Goal: Task Accomplishment & Management: Use online tool/utility

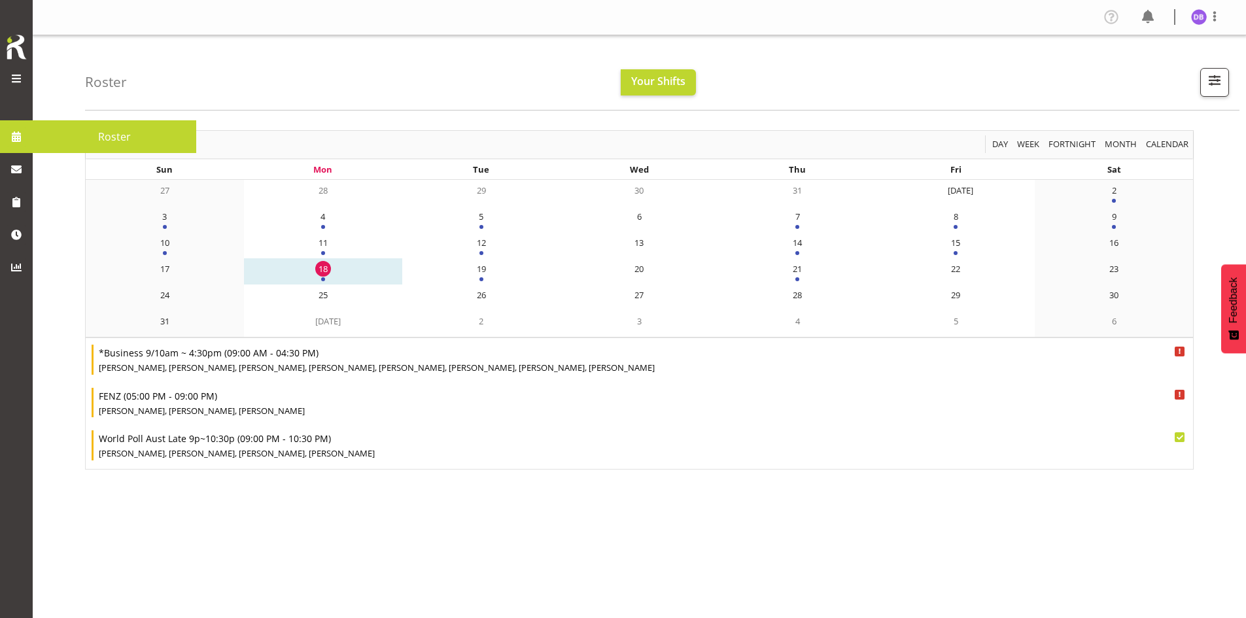
click at [16, 77] on span at bounding box center [17, 79] width 16 height 16
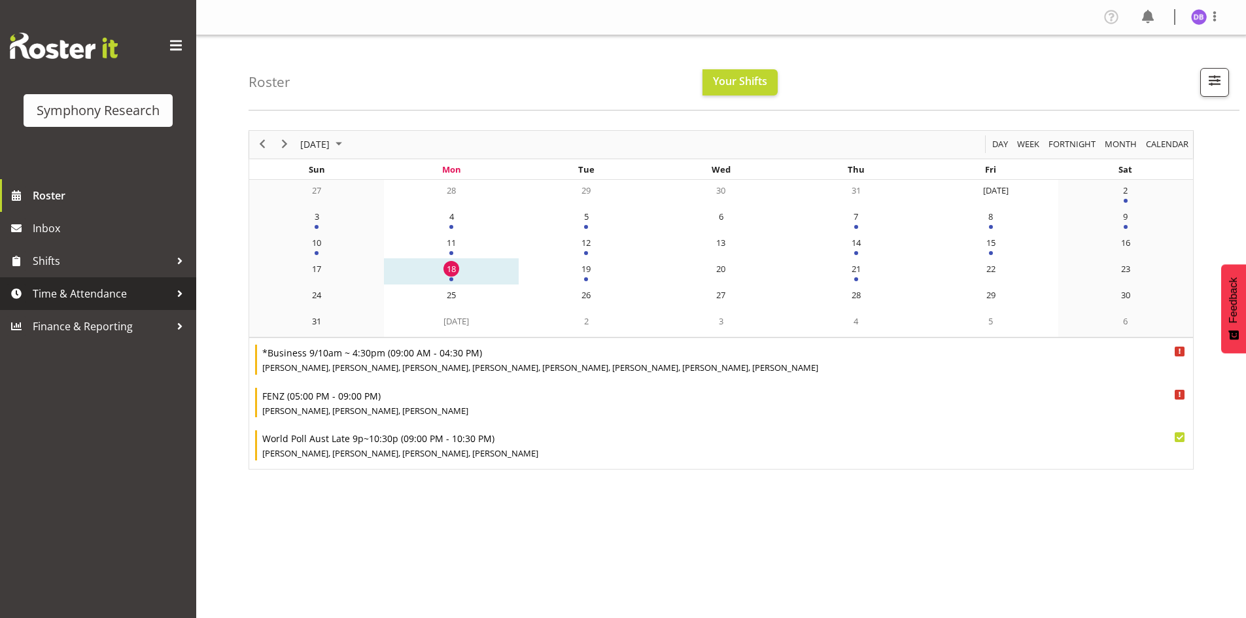
click at [102, 294] on span "Time & Attendance" at bounding box center [101, 294] width 137 height 20
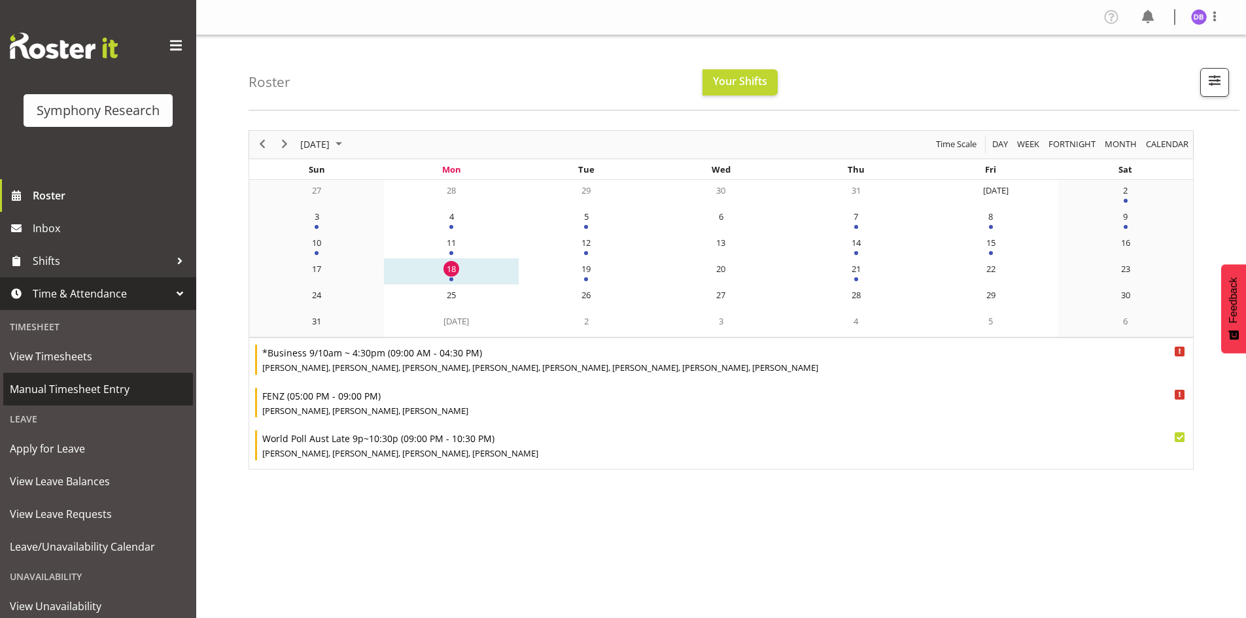
click at [78, 392] on span "Manual Timesheet Entry" at bounding box center [98, 389] width 177 height 20
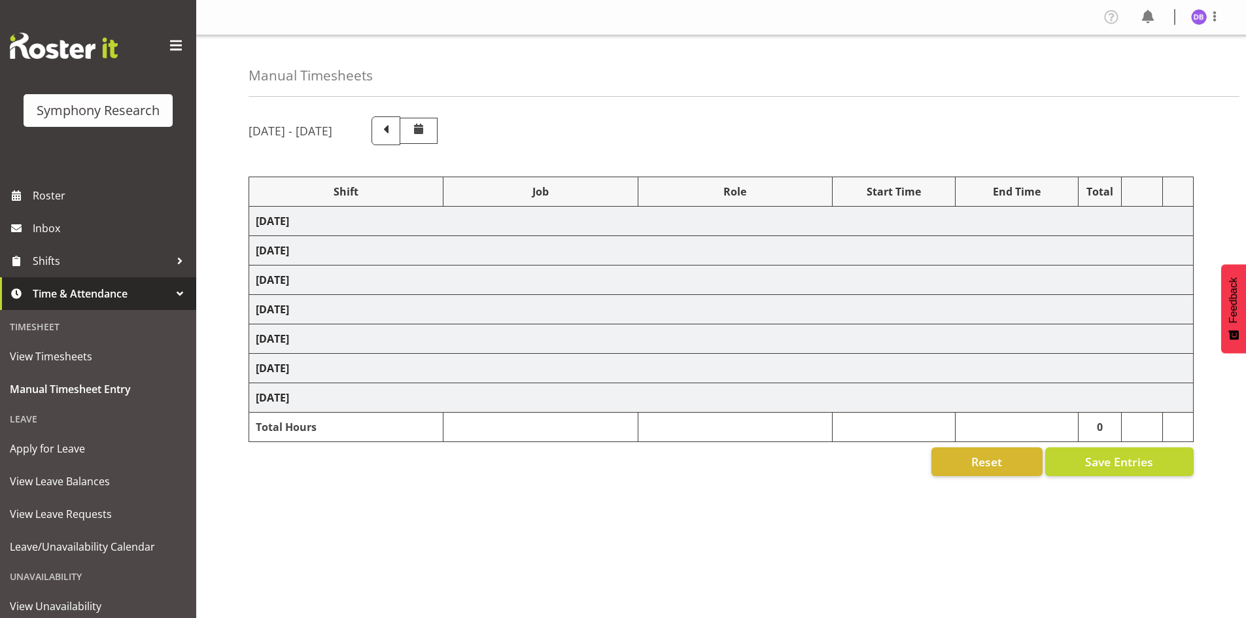
select select "26078"
select select "9426"
select select "47"
select select "26078"
select select "9636"
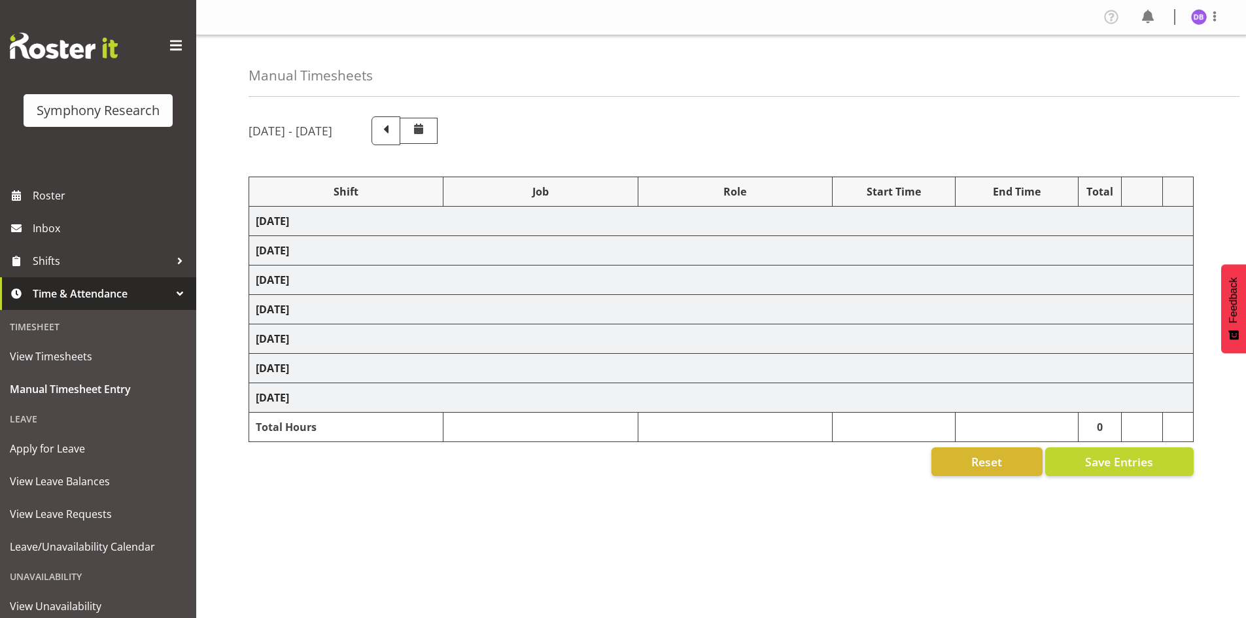
select select "47"
select select "26078"
select select "9636"
select select "47"
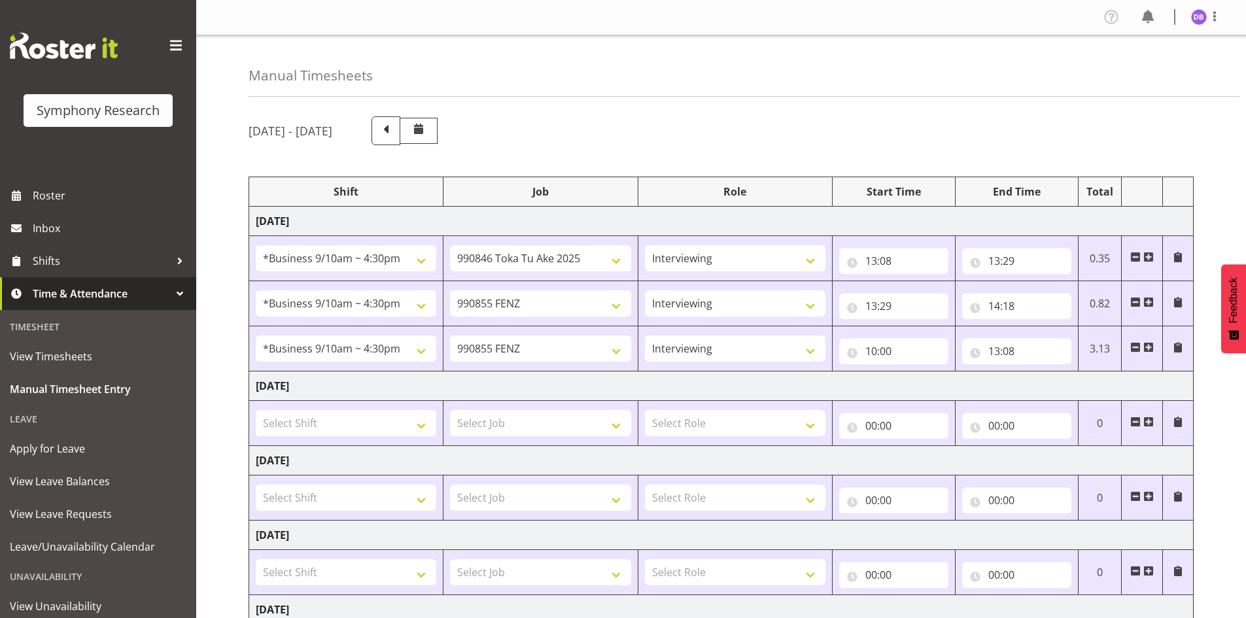
click at [1149, 347] on span at bounding box center [1148, 347] width 10 height 10
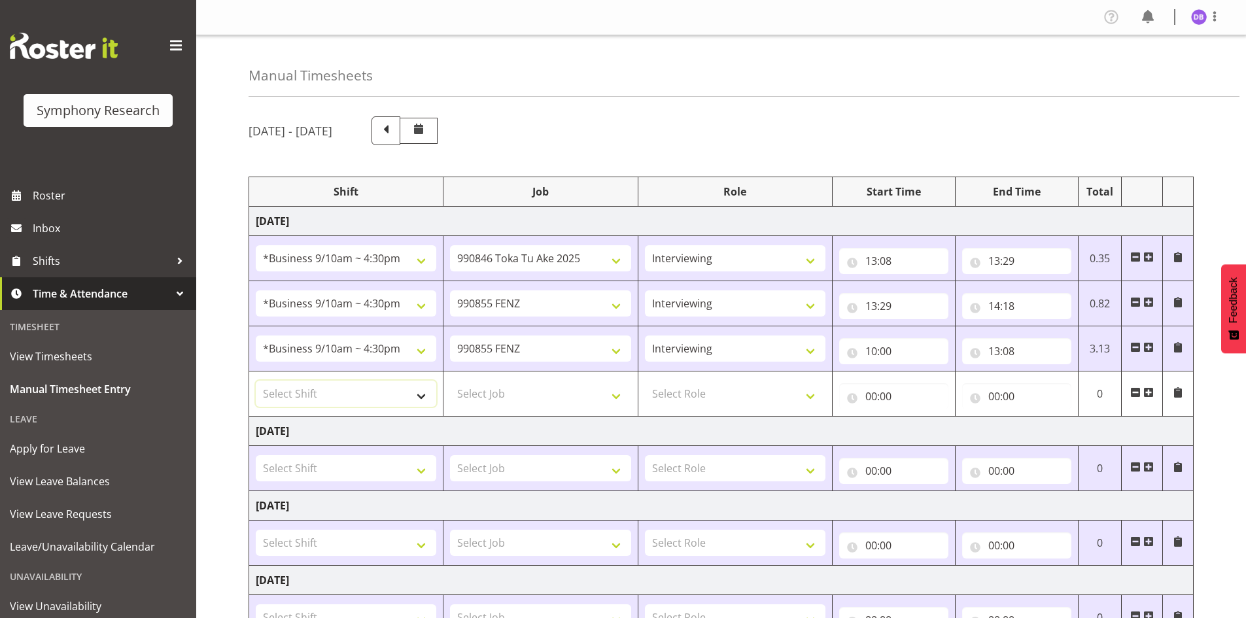
click at [424, 396] on select "Select Shift !!Project Briefing (Job to be assigned) !!Weekend Residential (Ros…" at bounding box center [346, 394] width 181 height 26
